Goal: Task Accomplishment & Management: Manage account settings

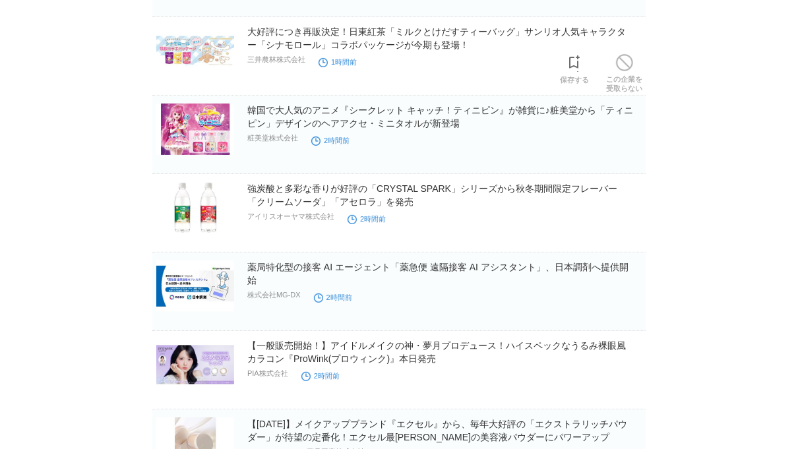
scroll to position [189, 0]
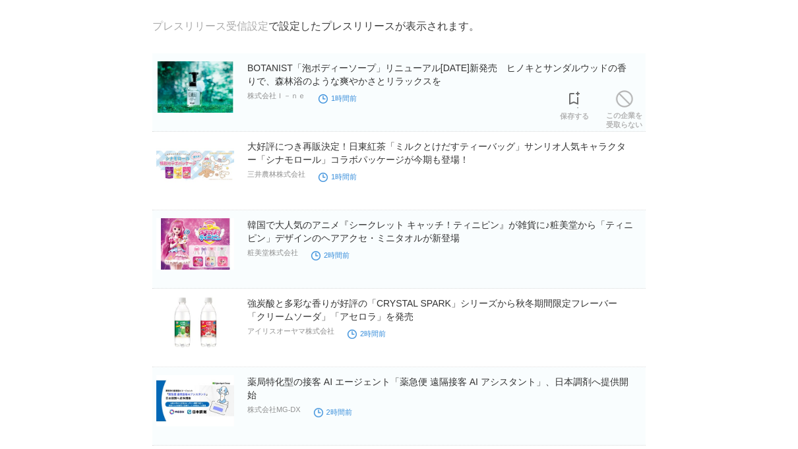
scroll to position [75, 0]
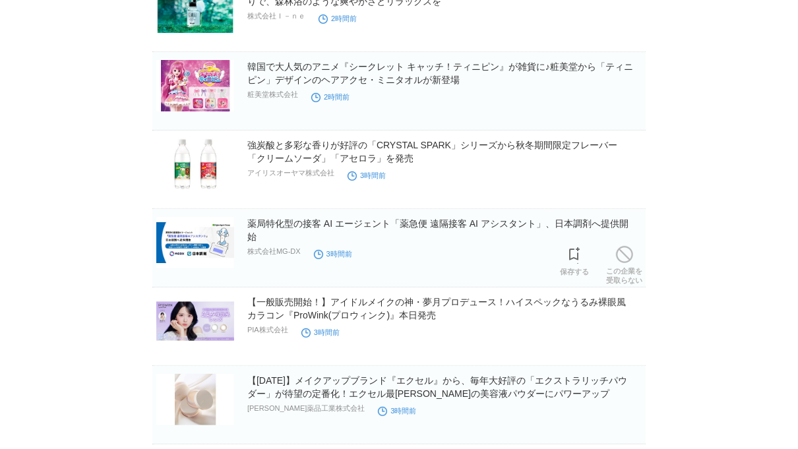
scroll to position [255, 0]
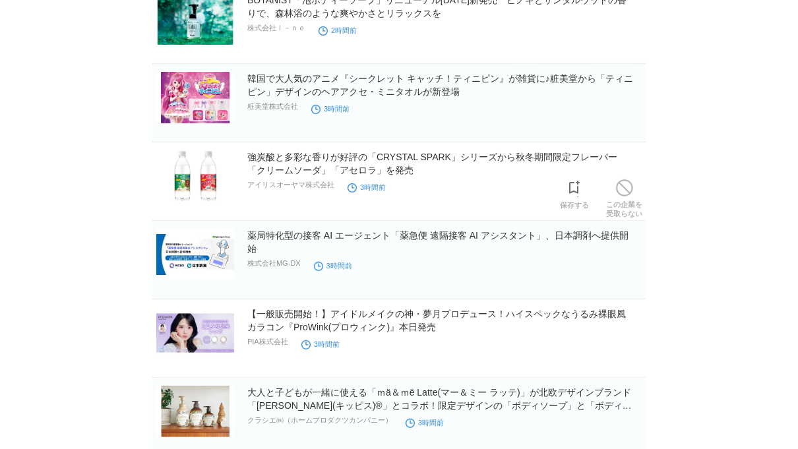
scroll to position [221, 0]
